Goal: Use online tool/utility: Utilize a website feature to perform a specific function

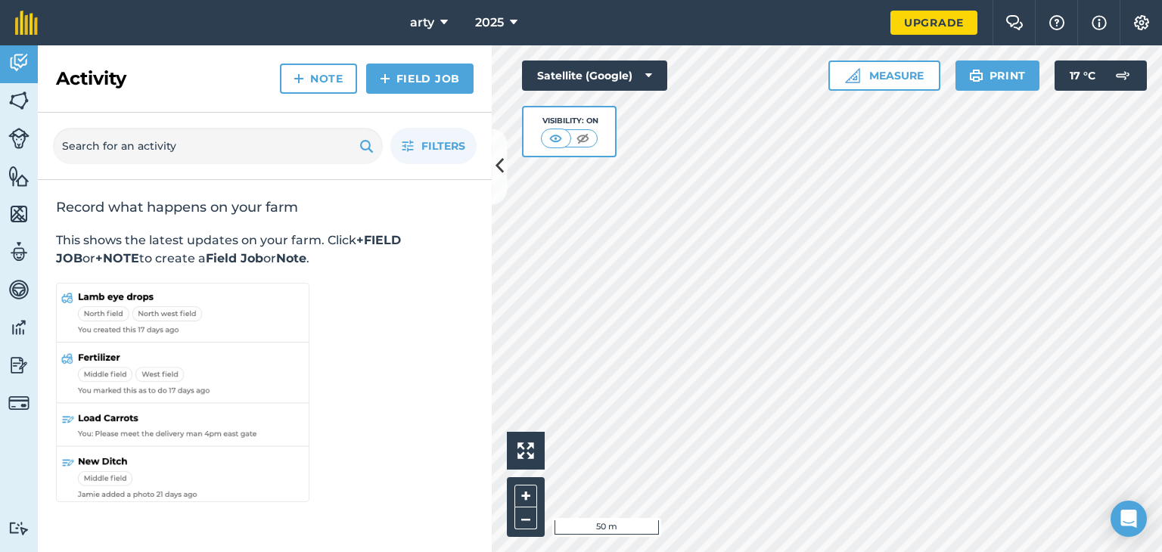
click at [486, 163] on div "Filters" at bounding box center [265, 146] width 454 height 67
click at [508, 164] on div "Activity Fields Livestock Features Maps Team Vehicles Data Reporting Billing Tu…" at bounding box center [581, 298] width 1162 height 507
click at [484, 157] on div "Filters" at bounding box center [265, 146] width 454 height 67
click at [494, 163] on button at bounding box center [499, 167] width 15 height 76
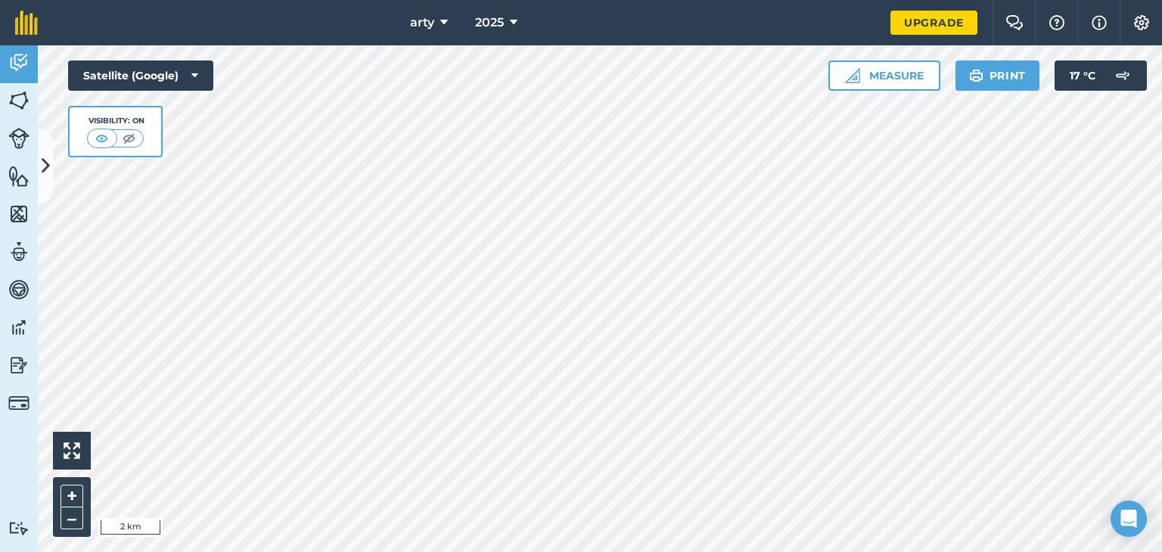
click at [531, 28] on div "arty 2025 Upgrade Farm Chat Help Info Settings Map printing is not available on…" at bounding box center [581, 276] width 1162 height 552
click at [9, 104] on img at bounding box center [18, 100] width 21 height 23
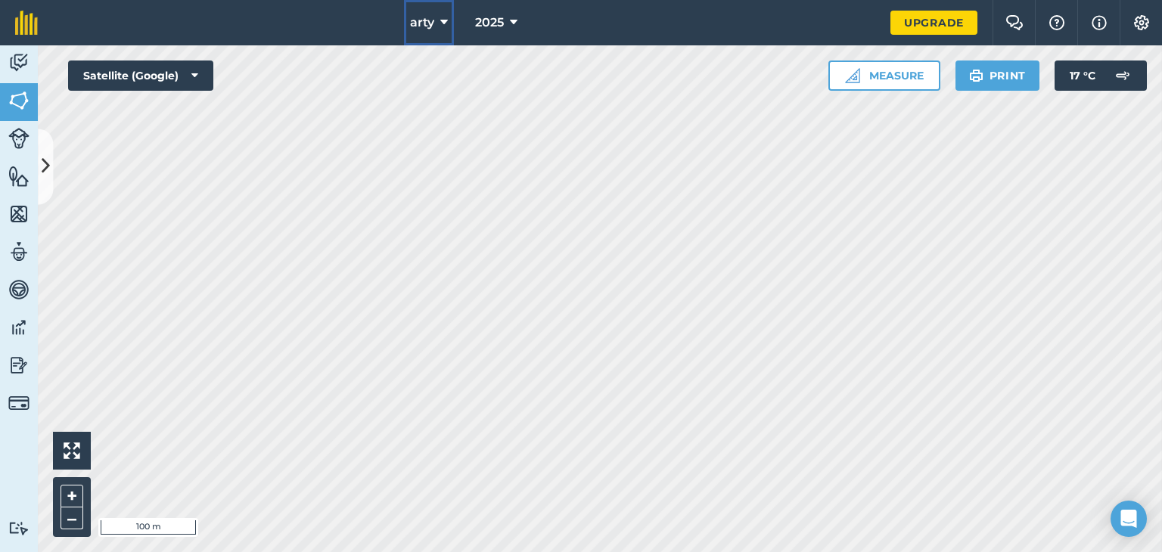
click at [433, 26] on span "arty" at bounding box center [422, 23] width 24 height 18
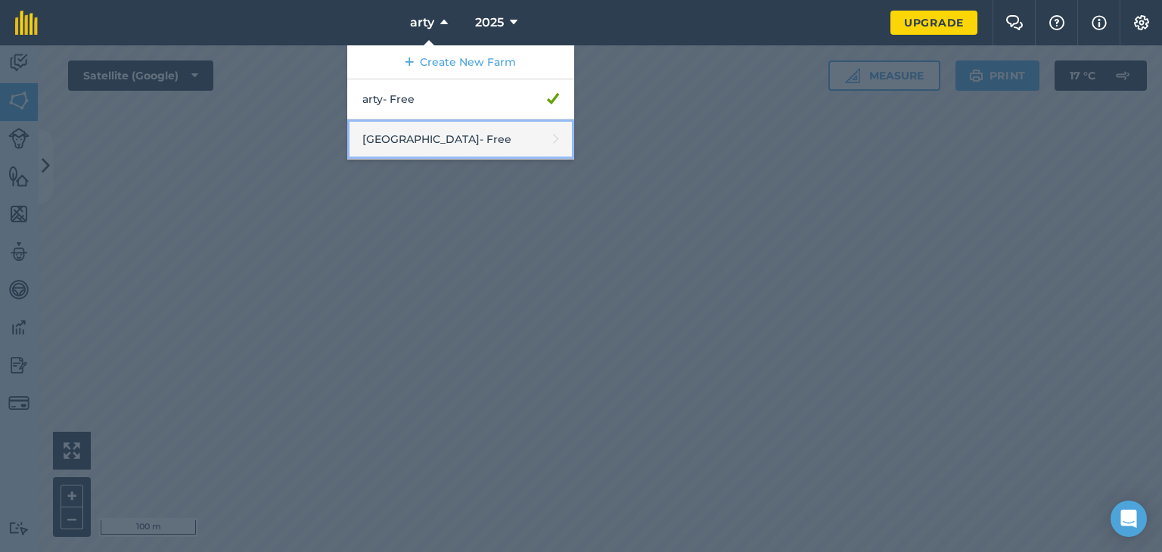
click at [421, 126] on link "Manor Farm - Free" at bounding box center [460, 140] width 227 height 40
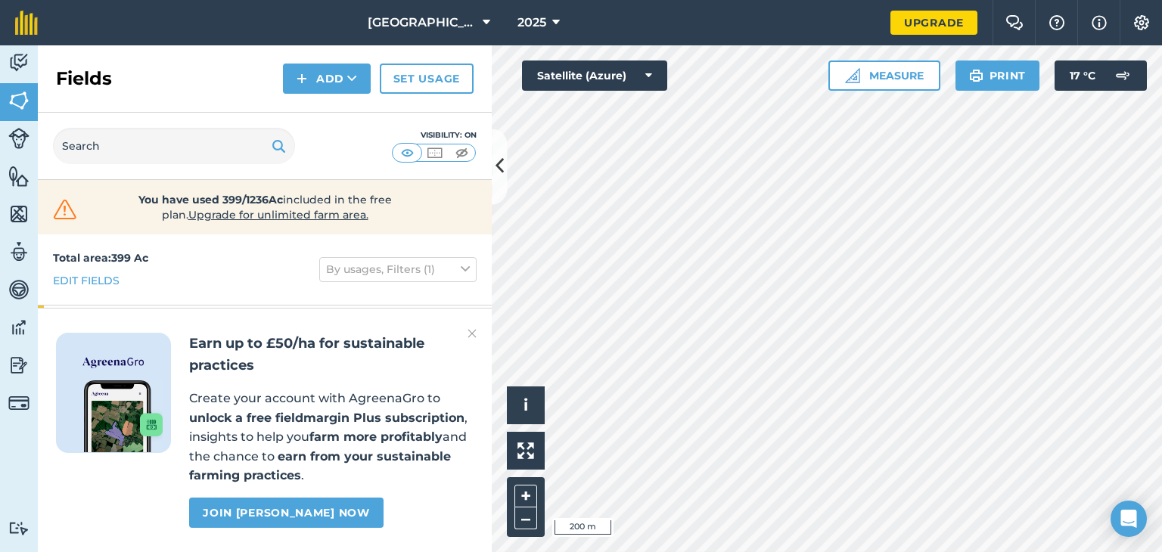
scroll to position [30, 0]
click at [806, 551] on html "Manor Farm 2025 Upgrade Farm Chat Help Info Settings Map printing is not availa…" at bounding box center [581, 276] width 1162 height 552
click at [455, 23] on span "Manor Farm" at bounding box center [422, 23] width 109 height 18
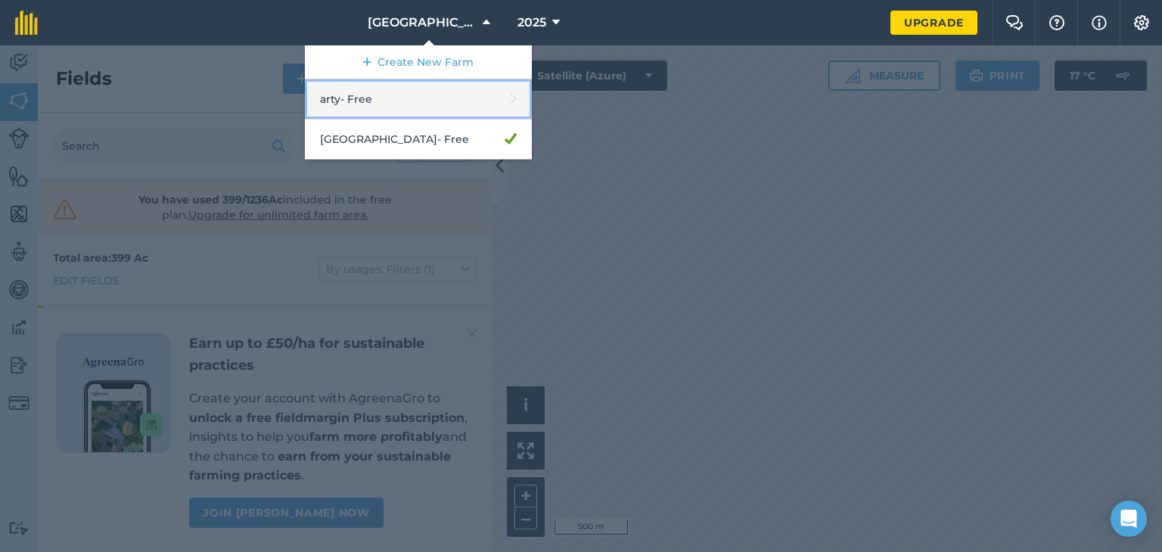
click at [405, 101] on link "arty - Free" at bounding box center [418, 99] width 227 height 40
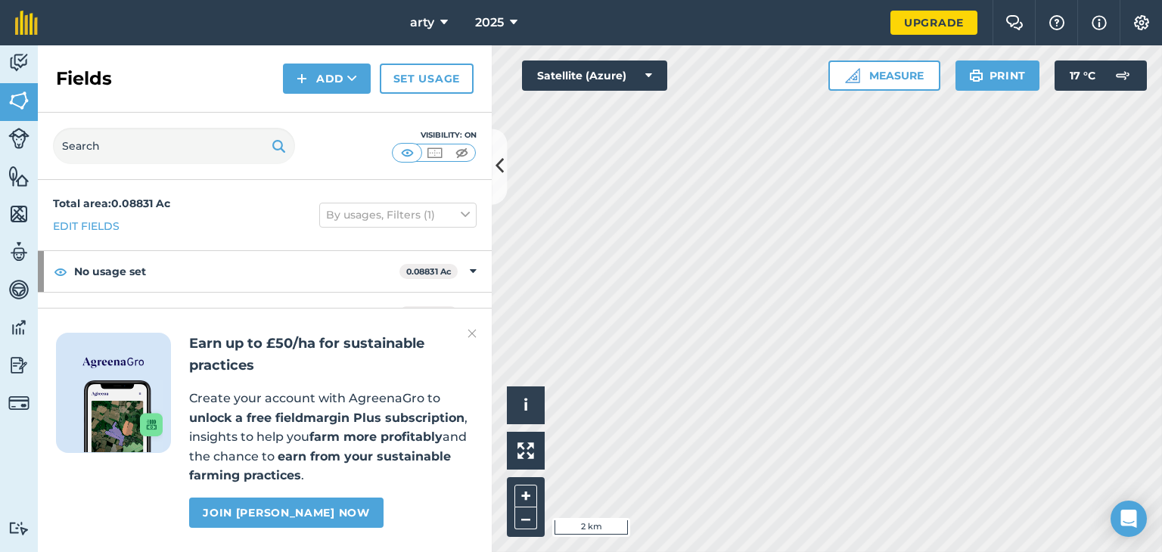
click at [387, 122] on div "Activity Fields Livestock Features Maps Team Vehicles Data Reporting Billing Tu…" at bounding box center [581, 298] width 1162 height 507
click at [911, 483] on div at bounding box center [827, 298] width 670 height 507
click at [167, 143] on input "text" at bounding box center [174, 146] width 242 height 36
click at [440, 30] on button "arty" at bounding box center [429, 22] width 50 height 45
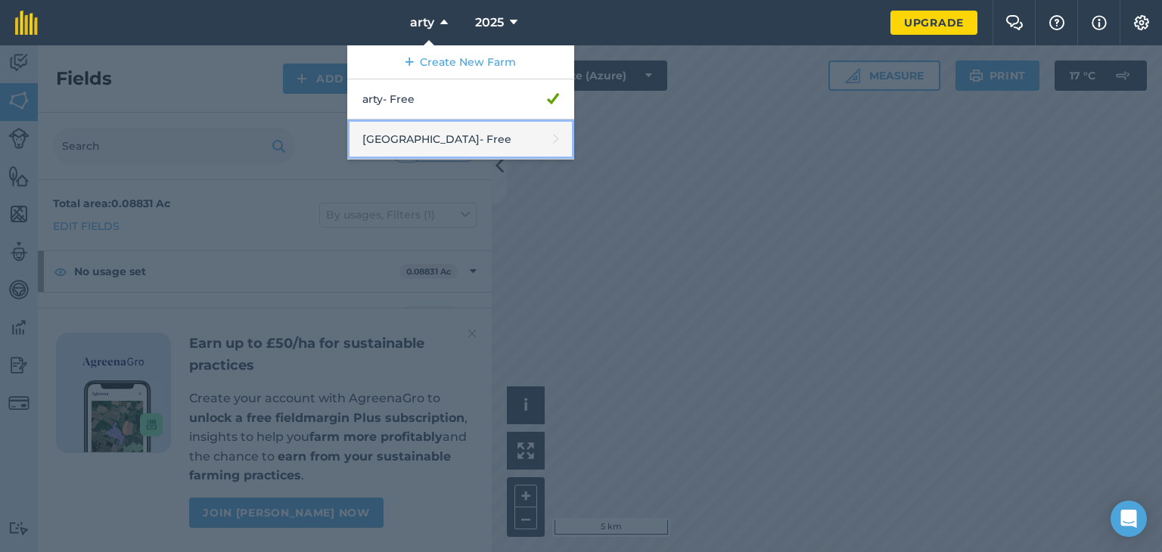
click at [431, 128] on link "Manor Farm - Free" at bounding box center [460, 140] width 227 height 40
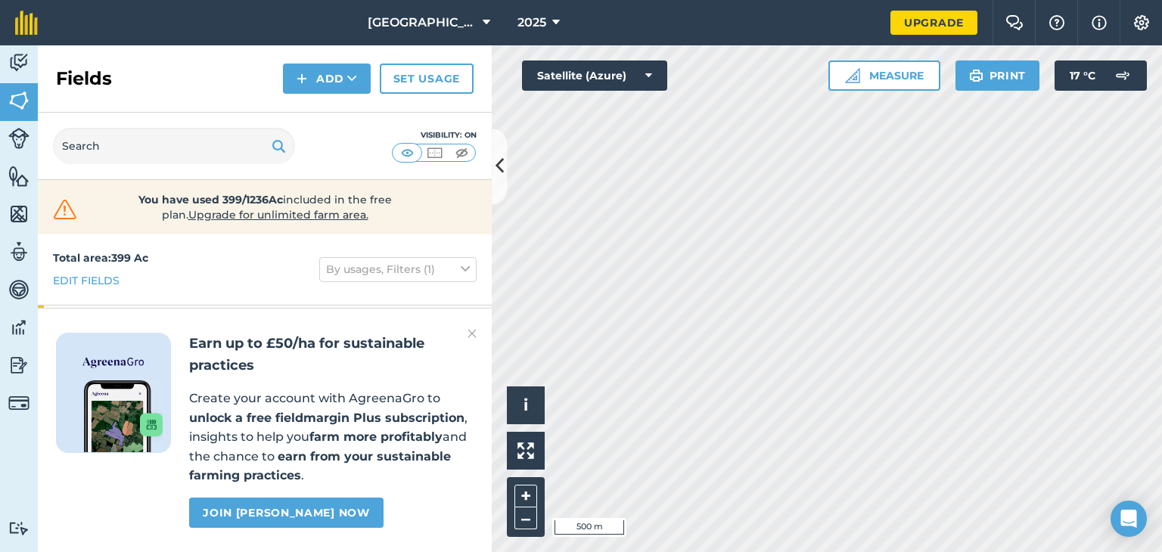
click at [862, 551] on html "Manor Farm 2025 Upgrade Farm Chat Help Info Settings Map printing is not availa…" at bounding box center [581, 276] width 1162 height 552
click at [884, 551] on html "Manor Farm 2025 Upgrade Farm Chat Help Info Settings Map printing is not availa…" at bounding box center [581, 276] width 1162 height 552
click at [890, 81] on button "Measure" at bounding box center [884, 76] width 112 height 30
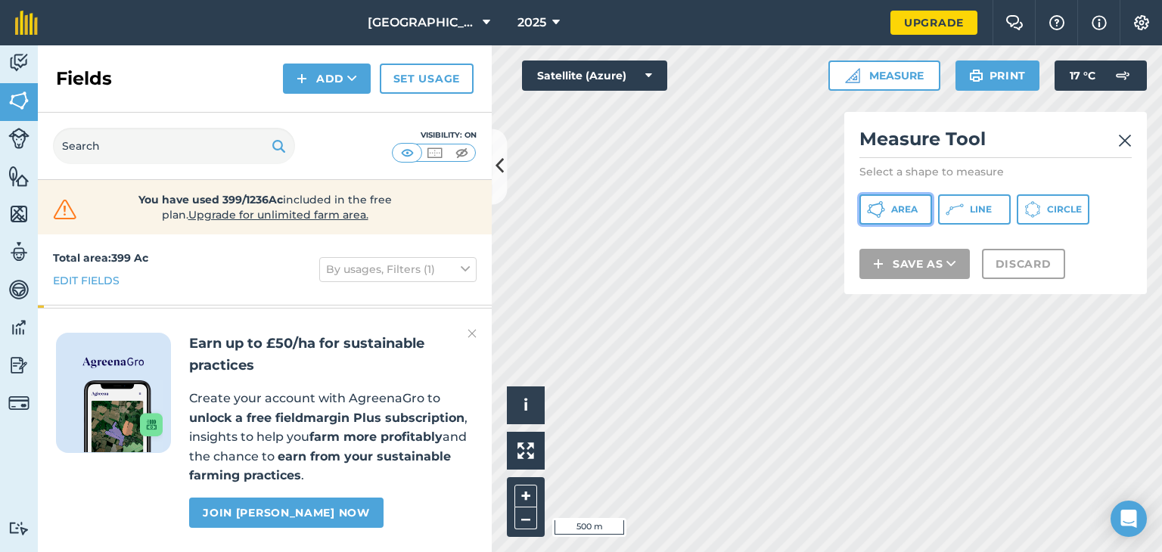
click at [894, 203] on span "Area" at bounding box center [904, 209] width 26 height 12
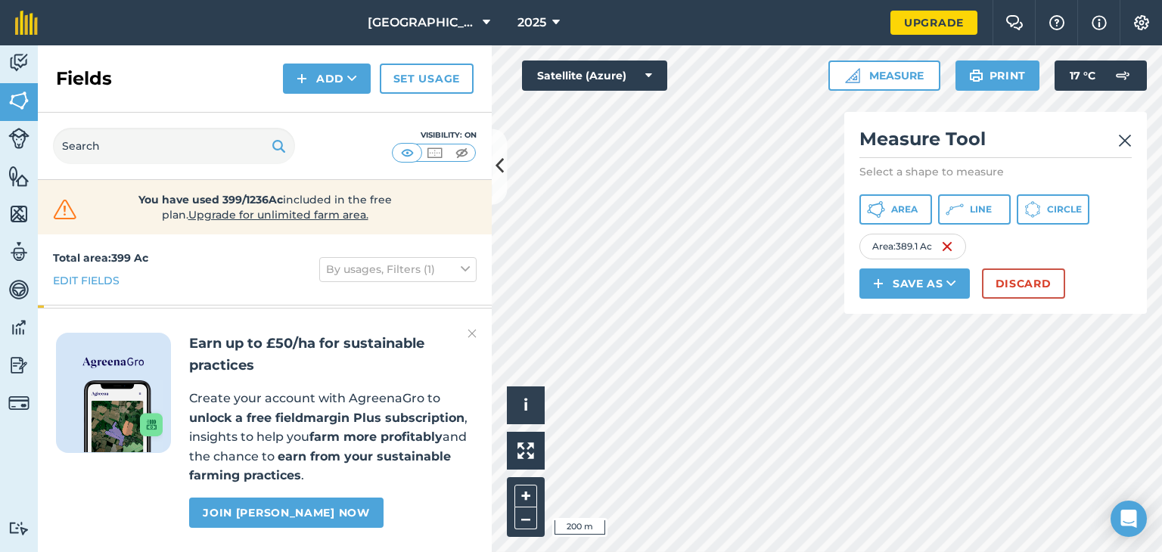
click at [463, 374] on div "Activity Fields Livestock Features Maps Team Vehicles Data Reporting Billing Tu…" at bounding box center [581, 298] width 1162 height 507
click at [1029, 282] on button "Discard" at bounding box center [1023, 284] width 83 height 30
